Goal: Information Seeking & Learning: Learn about a topic

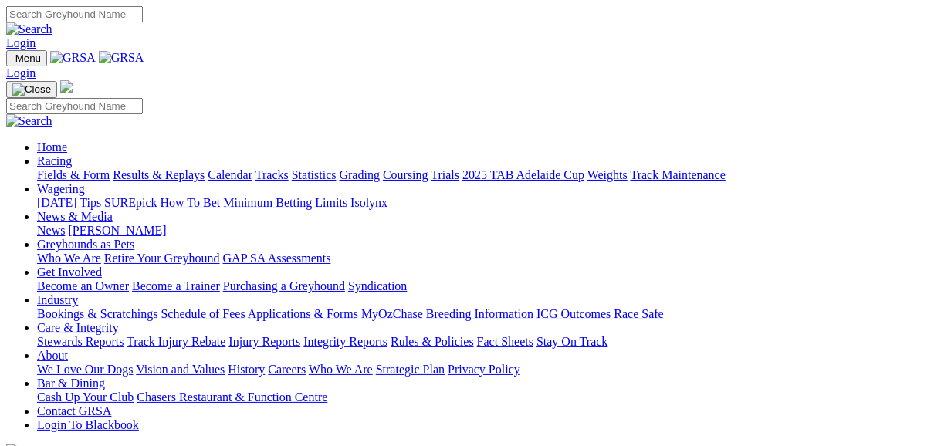
click at [73, 168] on link "Fields & Form" at bounding box center [73, 174] width 73 height 13
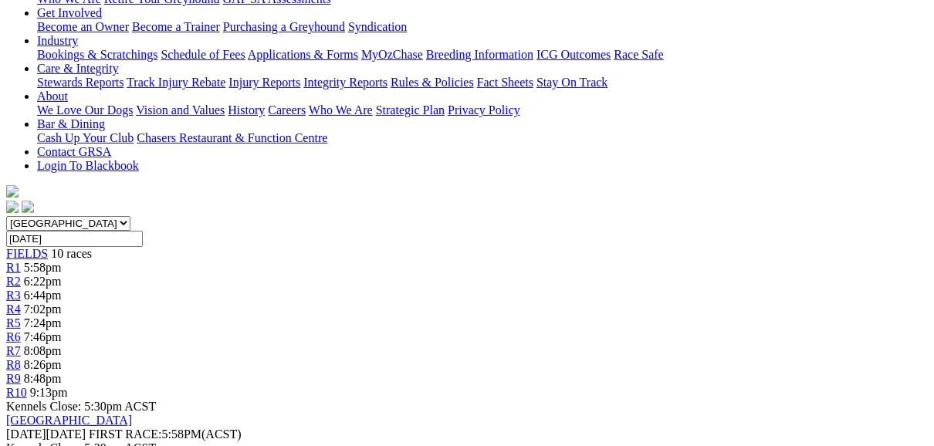
scroll to position [309, 0]
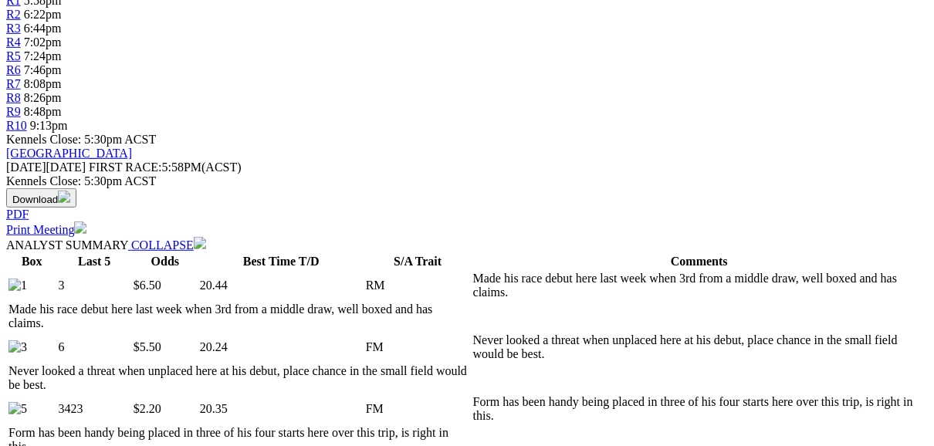
scroll to position [556, 0]
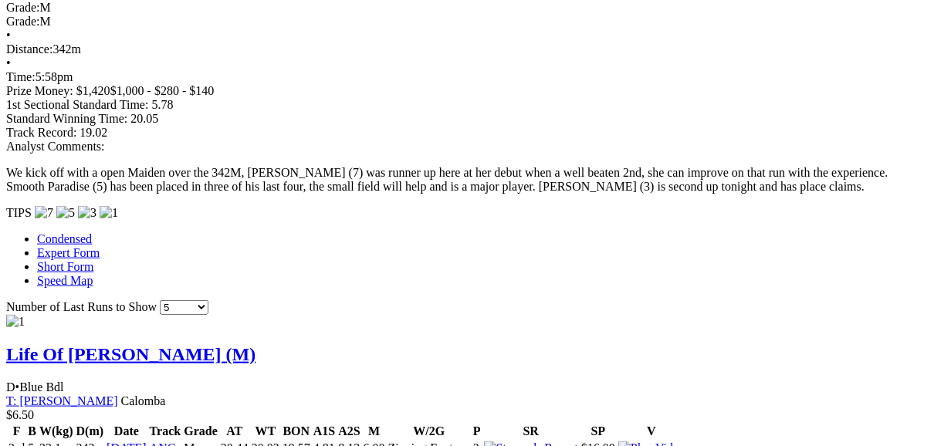
scroll to position [1173, 0]
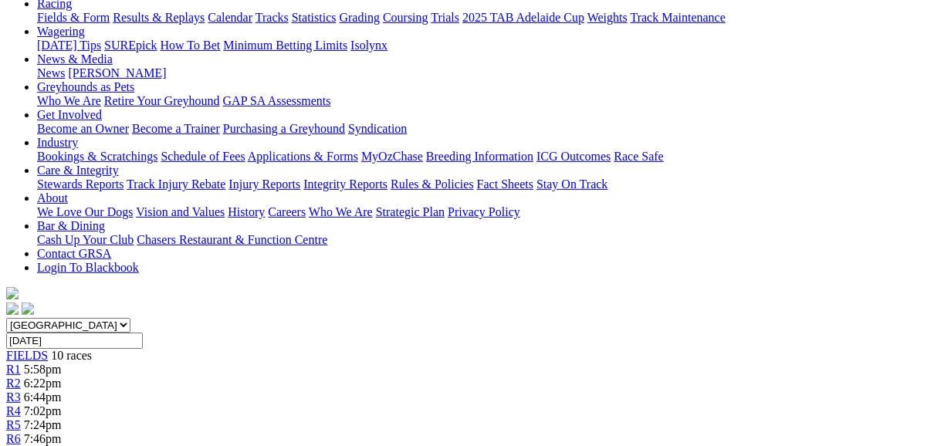
scroll to position [123, 0]
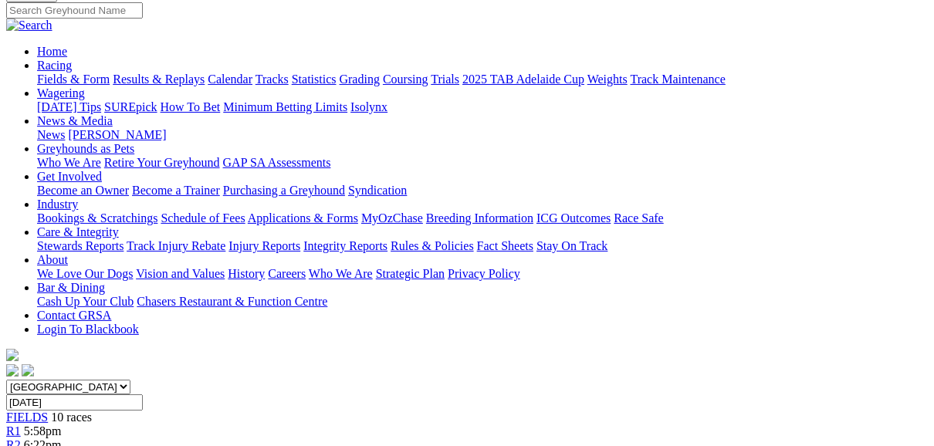
click at [21, 438] on span "R2" at bounding box center [13, 444] width 15 height 13
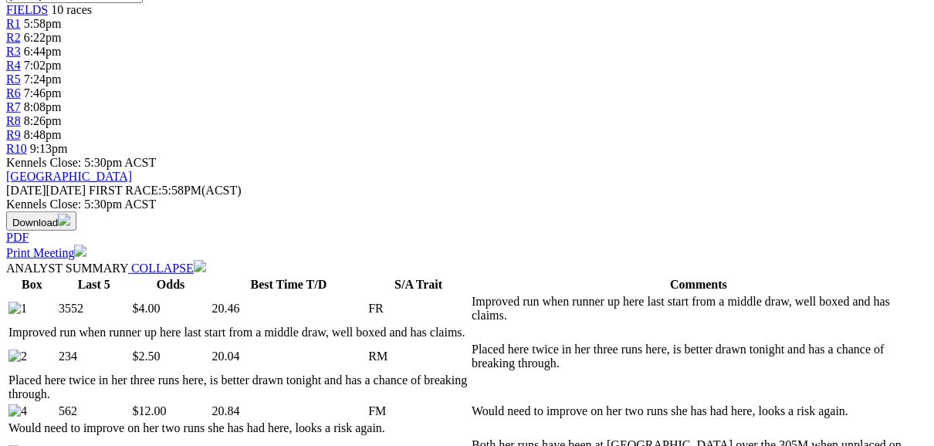
scroll to position [494, 0]
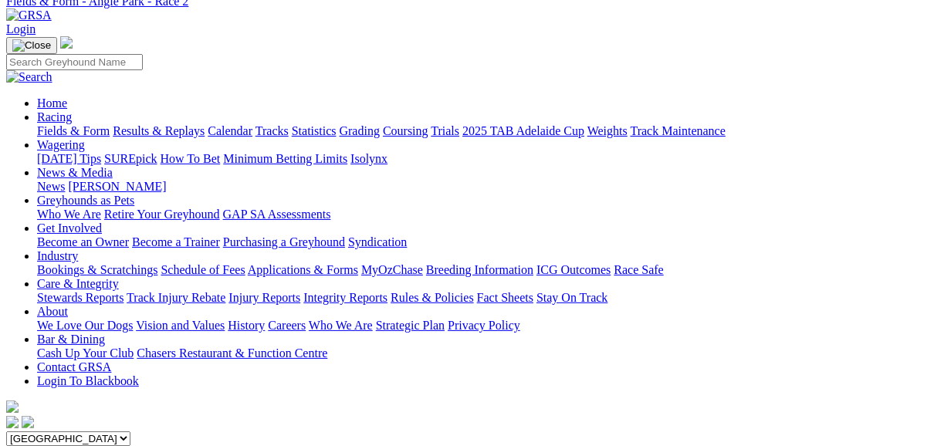
scroll to position [62, 0]
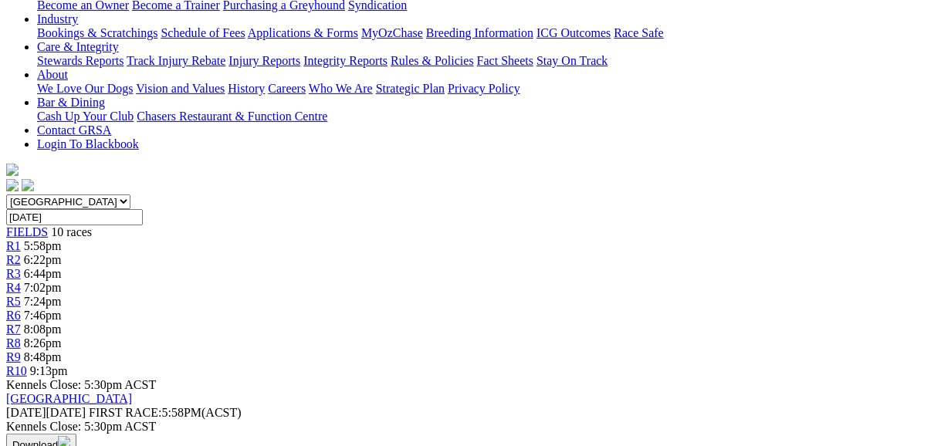
scroll to position [370, 0]
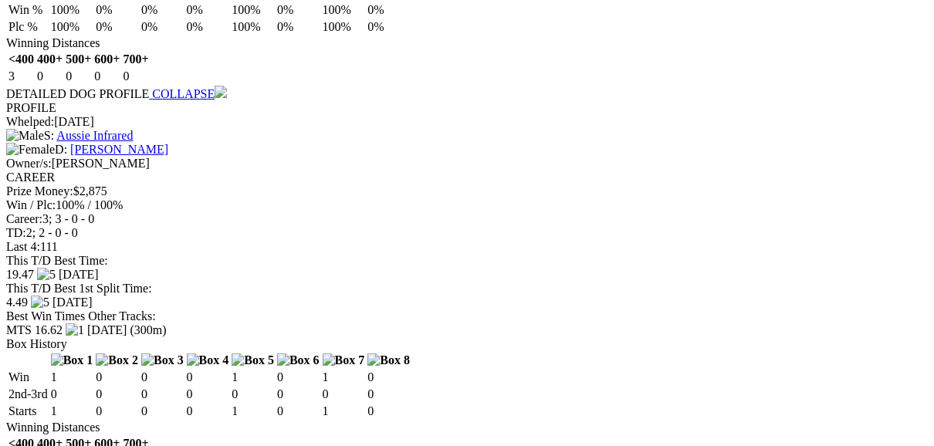
scroll to position [3334, 0]
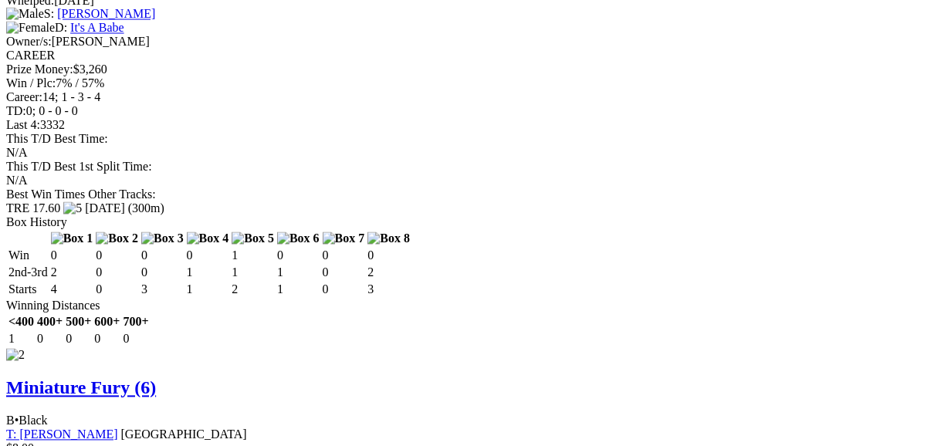
scroll to position [1914, 0]
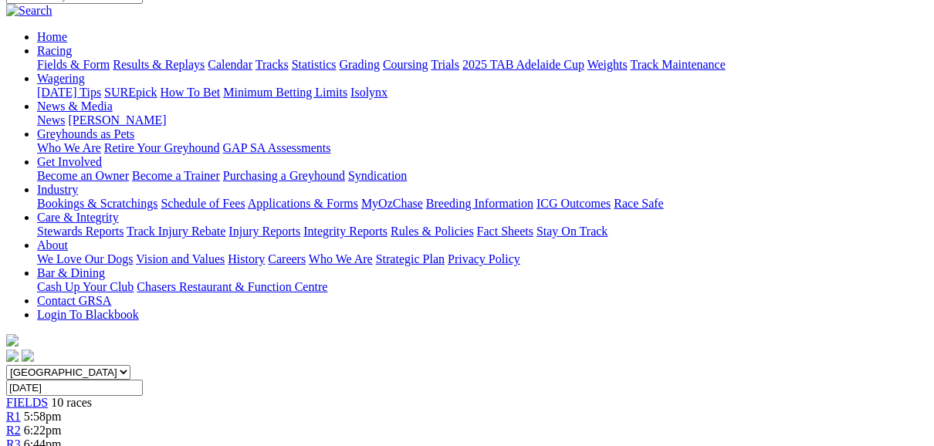
scroll to position [123, 0]
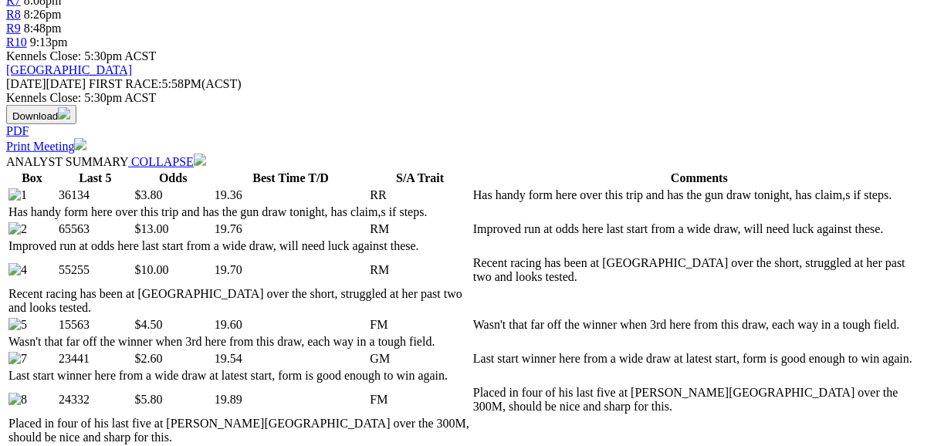
scroll to position [556, 0]
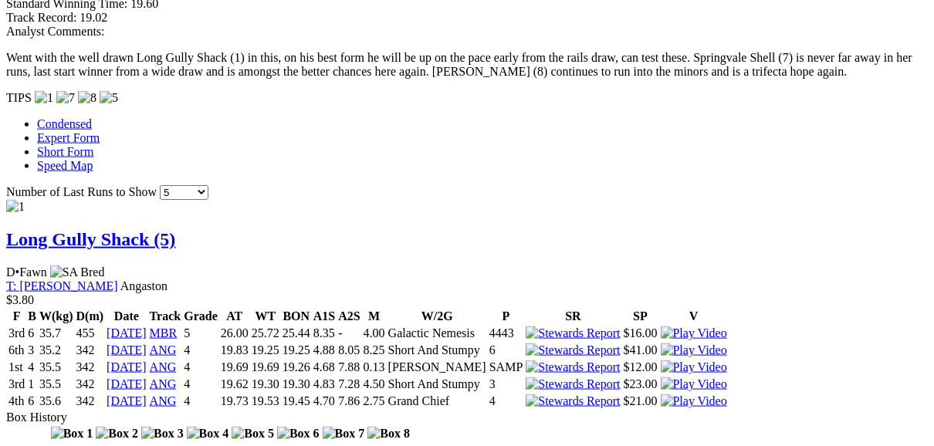
scroll to position [1358, 0]
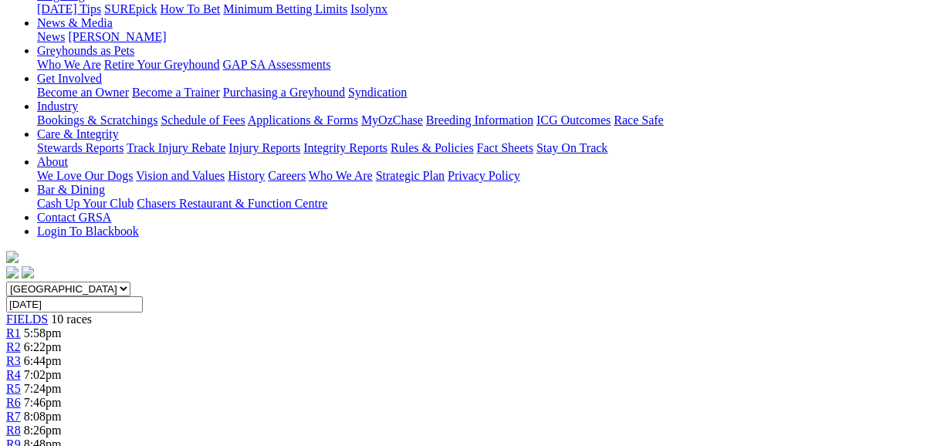
scroll to position [185, 0]
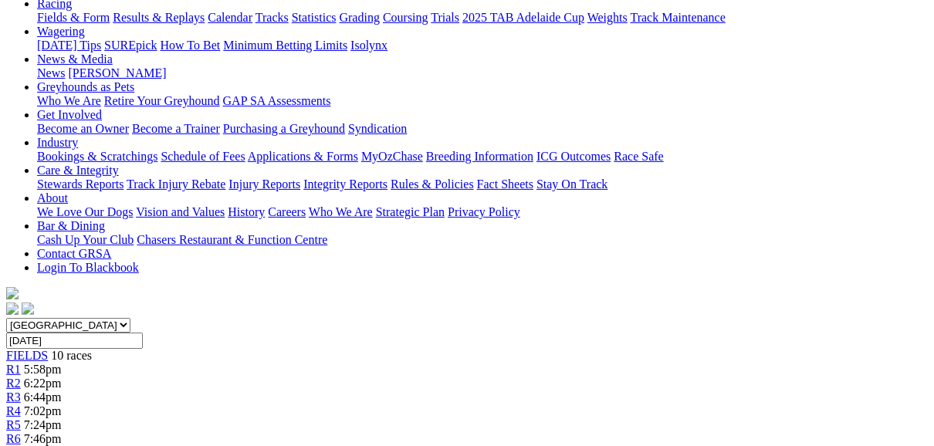
click at [21, 418] on span "R5" at bounding box center [13, 424] width 15 height 13
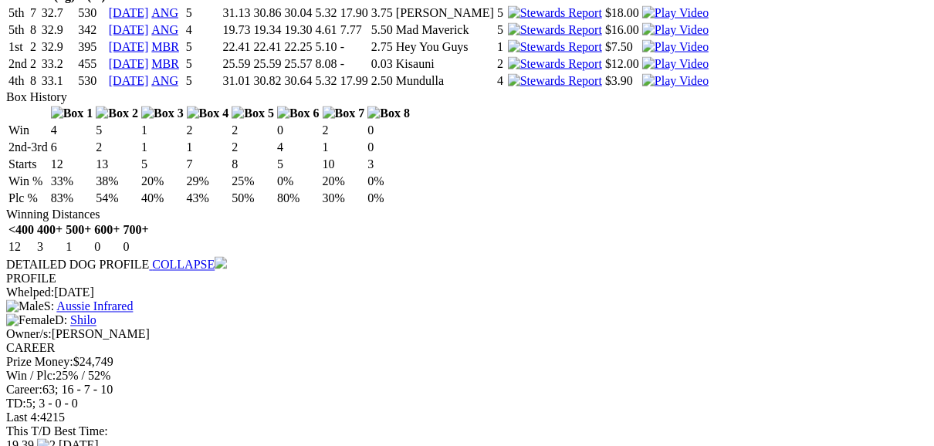
scroll to position [1729, 0]
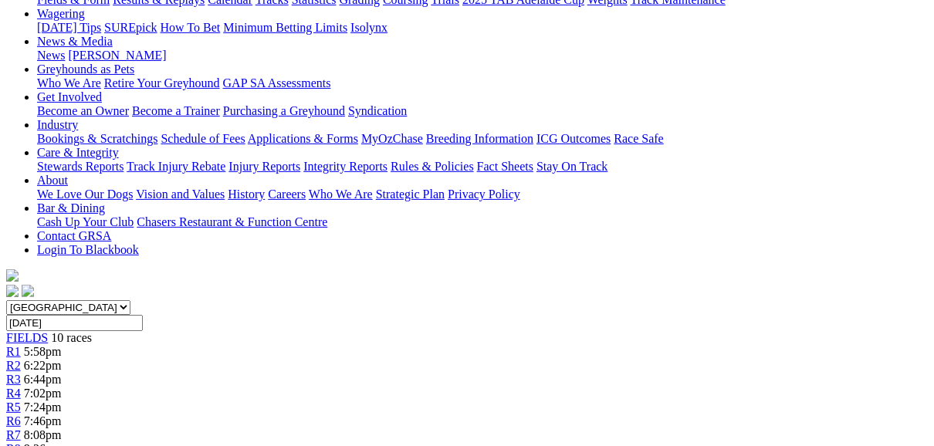
scroll to position [185, 0]
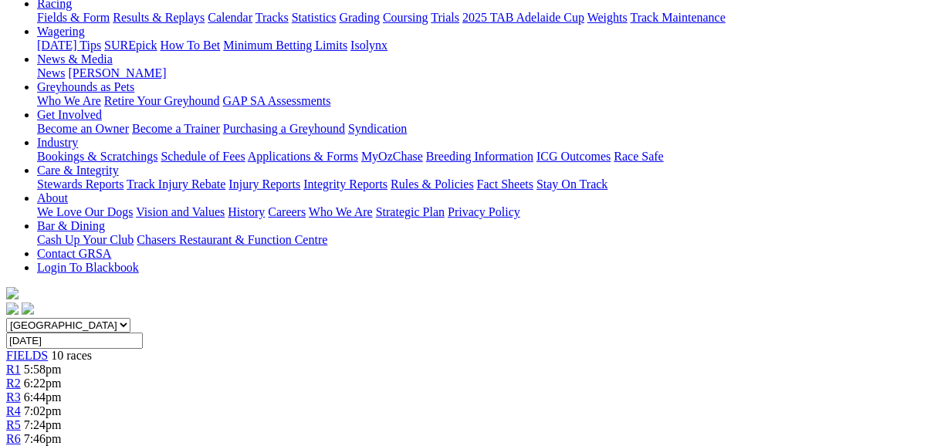
click at [21, 432] on span "R6" at bounding box center [13, 438] width 15 height 13
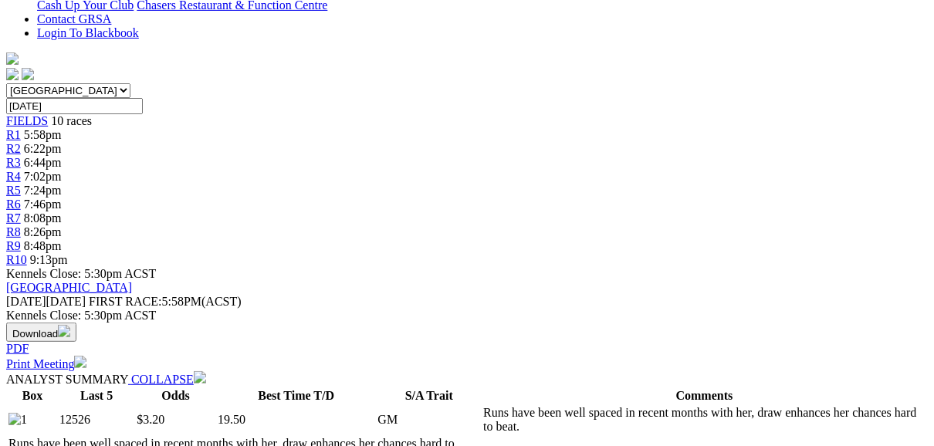
scroll to position [494, 0]
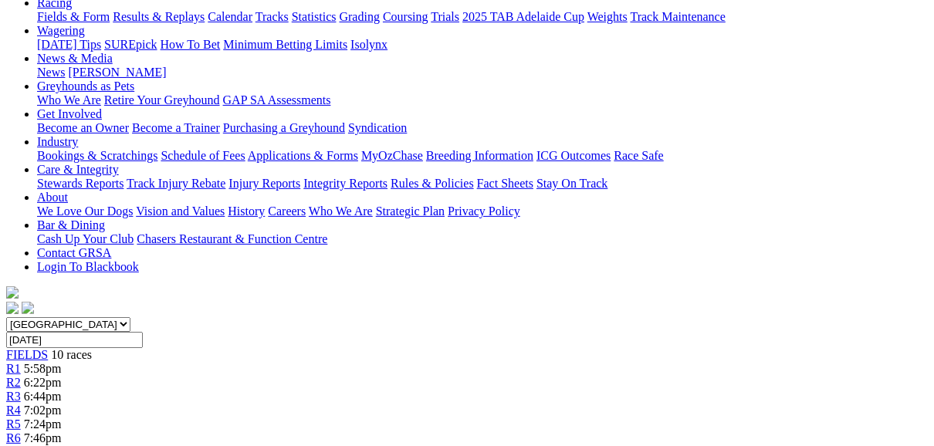
scroll to position [185, 0]
click at [21, 445] on span "R7" at bounding box center [13, 452] width 15 height 13
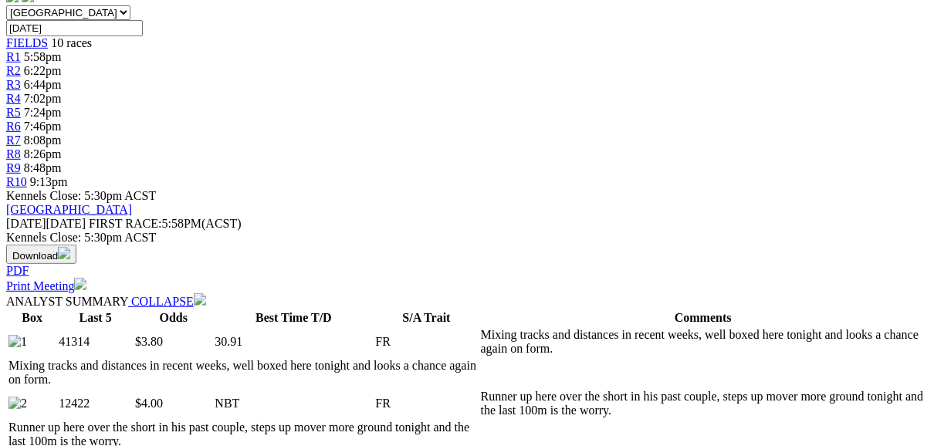
scroll to position [556, 0]
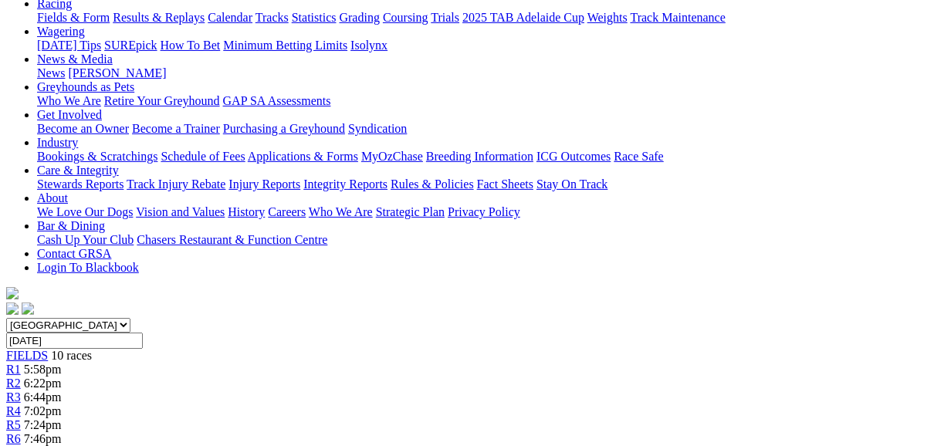
scroll to position [123, 0]
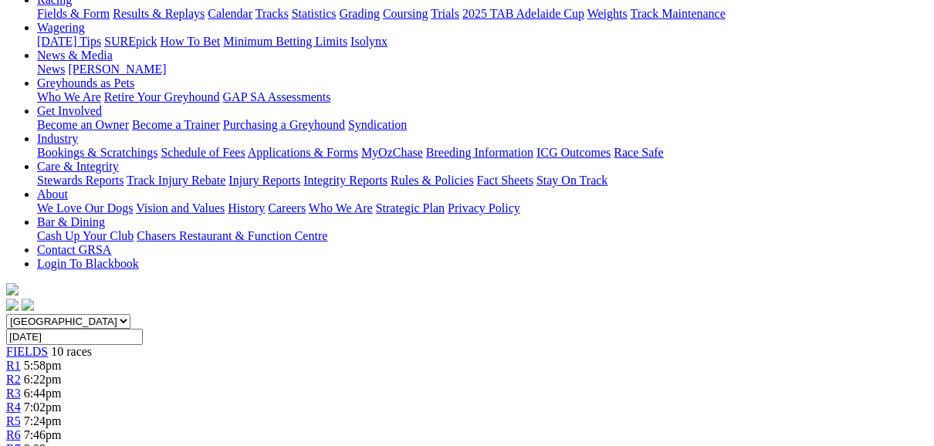
scroll to position [185, 0]
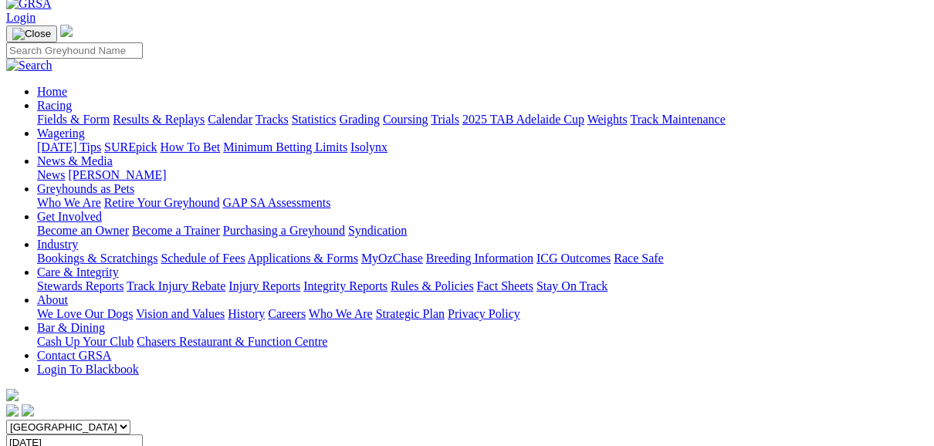
scroll to position [62, 0]
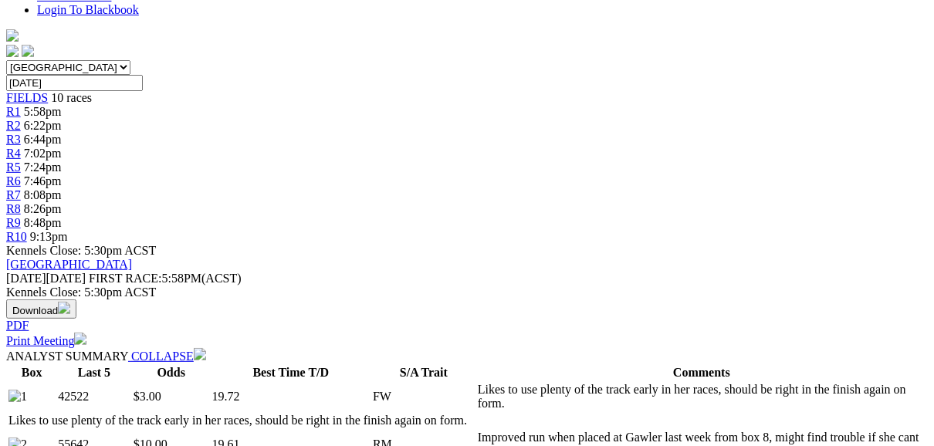
scroll to position [494, 0]
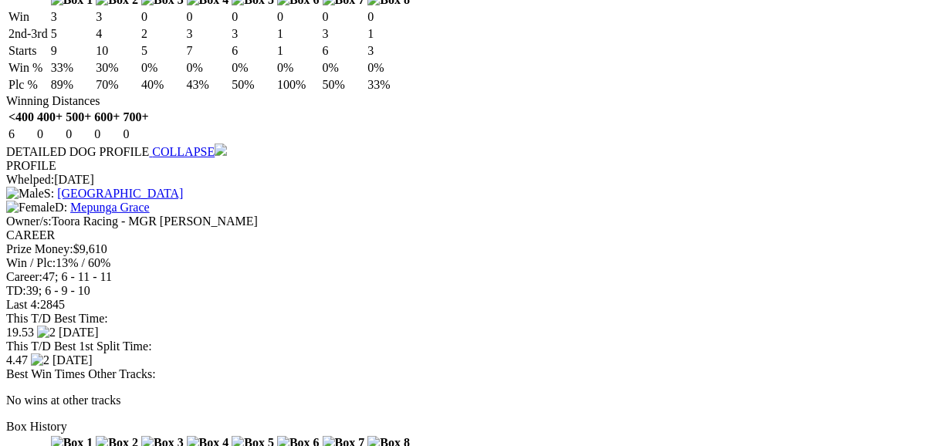
scroll to position [4198, 0]
